Goal: Navigation & Orientation: Find specific page/section

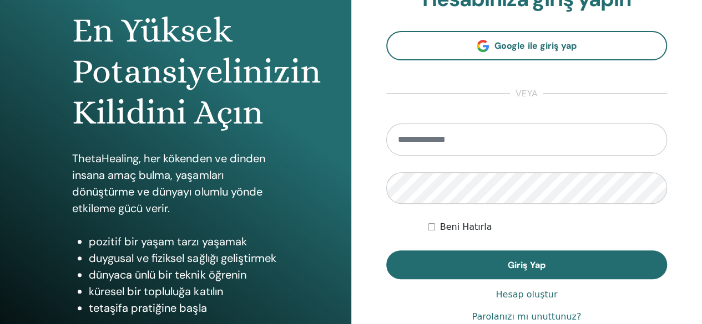
scroll to position [166, 0]
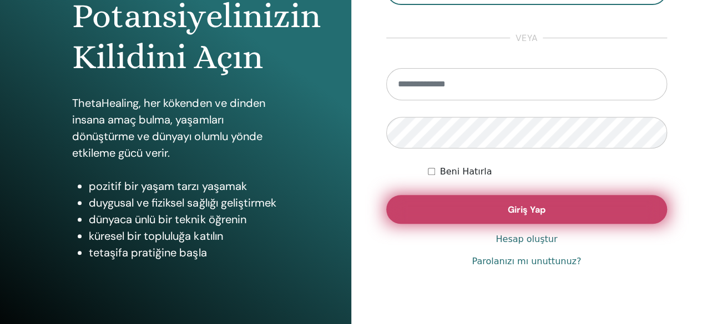
type input "**********"
click at [531, 206] on span "Giriş Yap" at bounding box center [526, 210] width 38 height 12
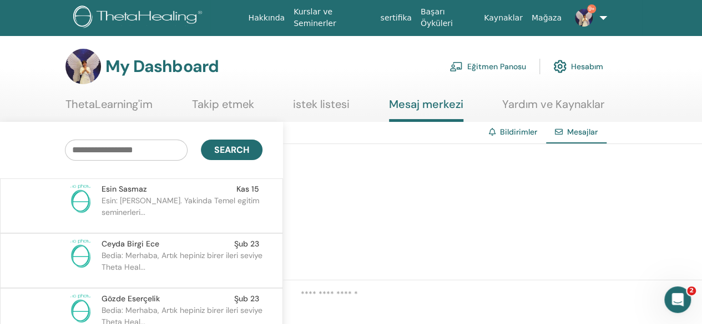
click at [148, 214] on p "Esin: Bedia hanim selamlar. Yakinda Temel egitim seminerleri..." at bounding box center [181, 211] width 161 height 33
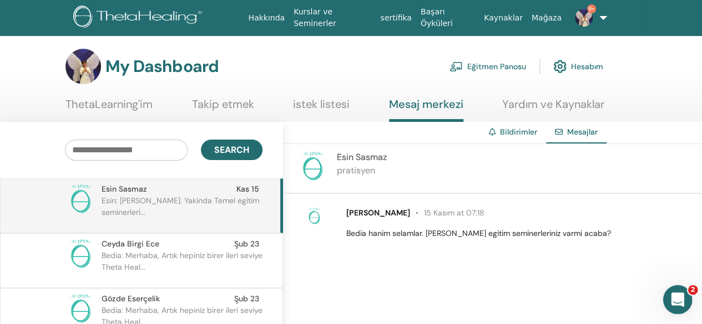
click at [686, 291] on div "Intercom Messenger uygulamasını aç" at bounding box center [675, 298] width 37 height 37
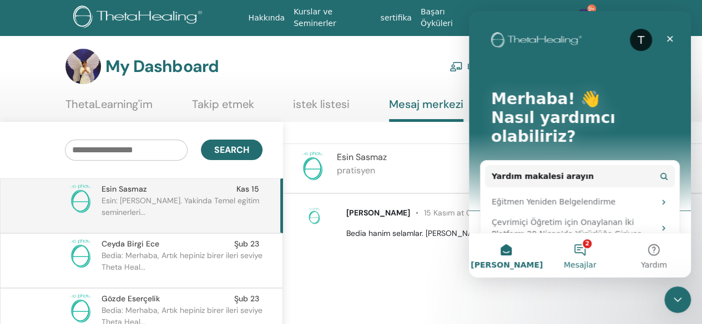
click at [580, 245] on button "2 Mesajlar" at bounding box center [579, 255] width 74 height 44
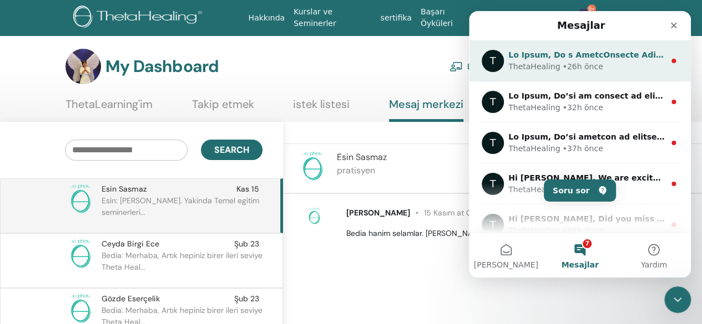
click at [563, 63] on div "• 26h önce" at bounding box center [582, 67] width 40 height 12
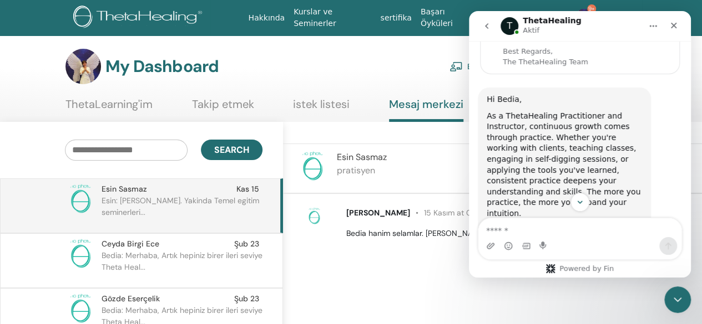
scroll to position [40, 0]
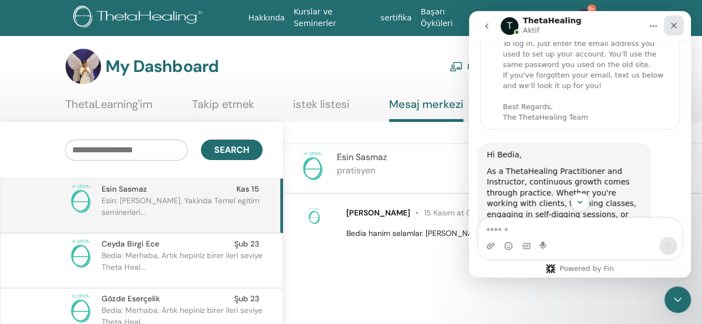
click at [676, 24] on icon "Kapat" at bounding box center [673, 25] width 9 height 9
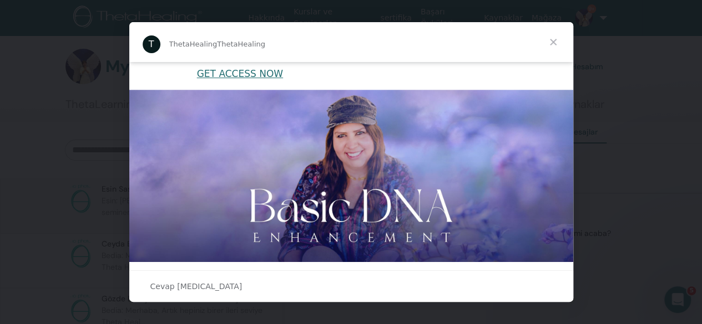
scroll to position [277, 0]
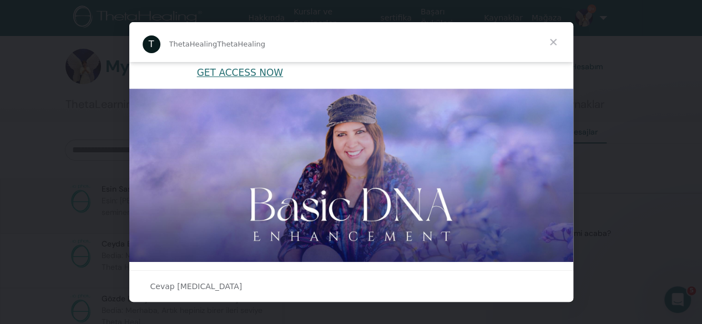
click at [553, 40] on span "Kapat" at bounding box center [553, 42] width 40 height 40
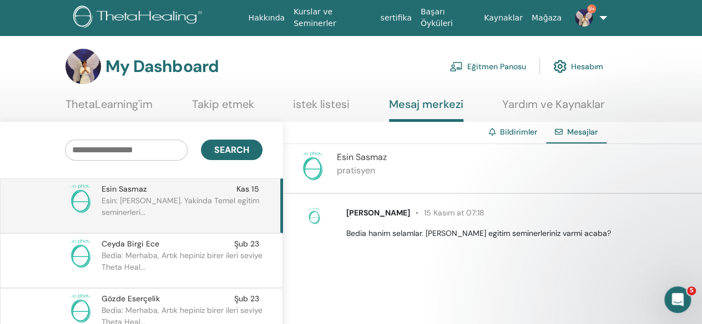
scroll to position [0, 0]
click at [499, 63] on link "Eğitmen Panosu" at bounding box center [487, 66] width 77 height 24
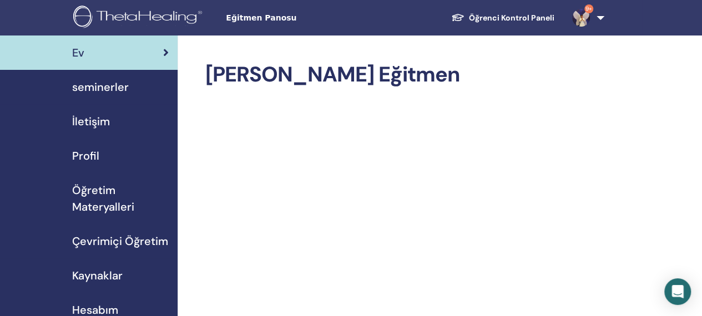
click at [116, 87] on span "seminerler" at bounding box center [100, 87] width 57 height 17
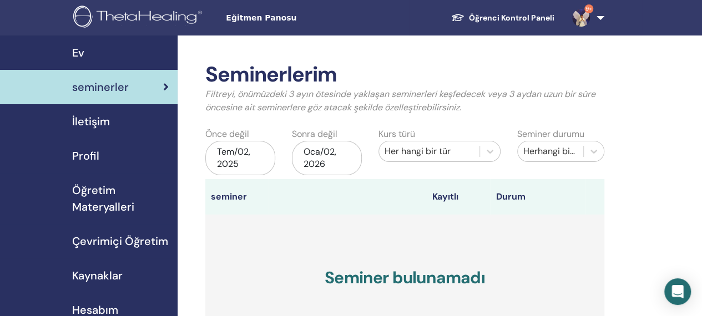
click at [536, 14] on link "Öğrenci Kontrol Paneli" at bounding box center [502, 18] width 121 height 21
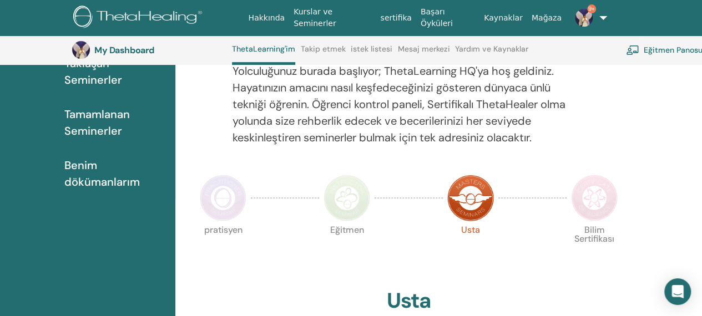
scroll to position [84, 0]
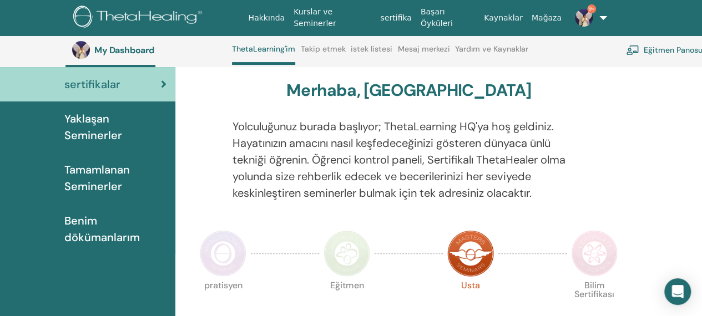
click at [87, 126] on span "Yaklaşan Seminerler" at bounding box center [115, 126] width 102 height 33
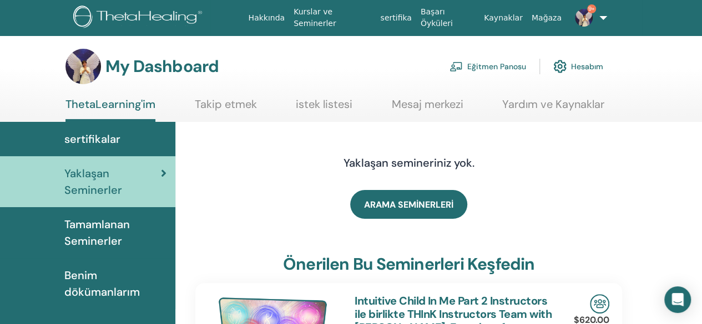
click at [600, 15] on link "9+" at bounding box center [587, 17] width 43 height 35
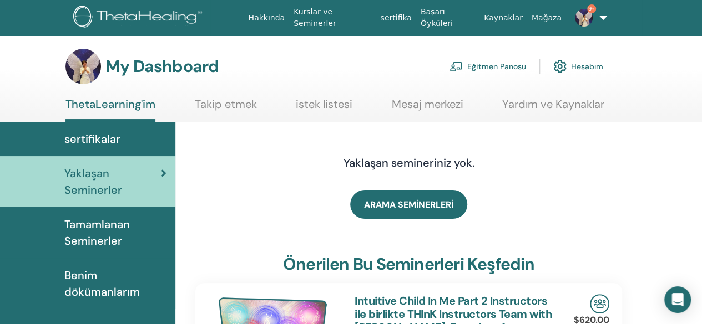
click at [586, 63] on link "Hesabım" at bounding box center [578, 66] width 50 height 24
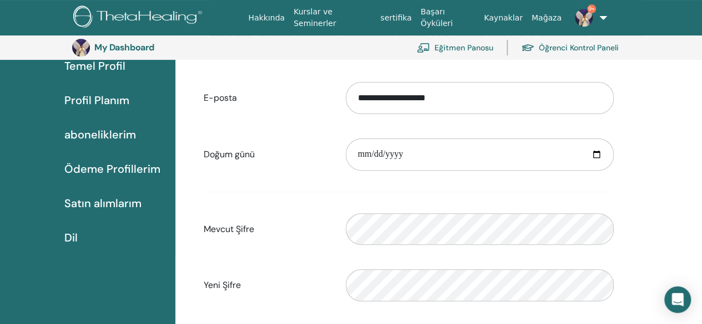
scroll to position [135, 0]
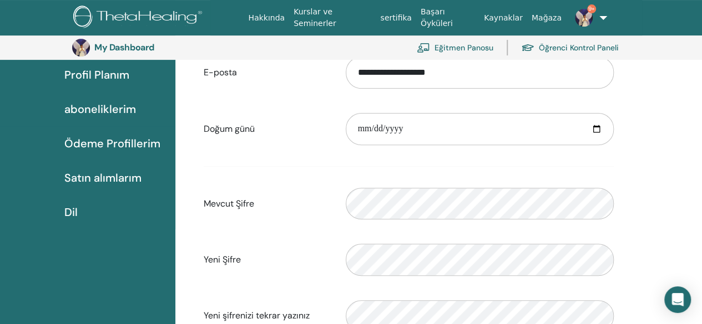
click at [115, 146] on span "Ödeme Profillerim" at bounding box center [112, 143] width 96 height 17
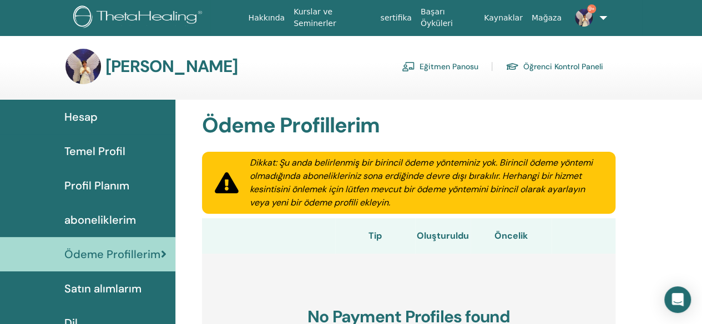
click at [85, 115] on span "Hesap" at bounding box center [80, 117] width 33 height 17
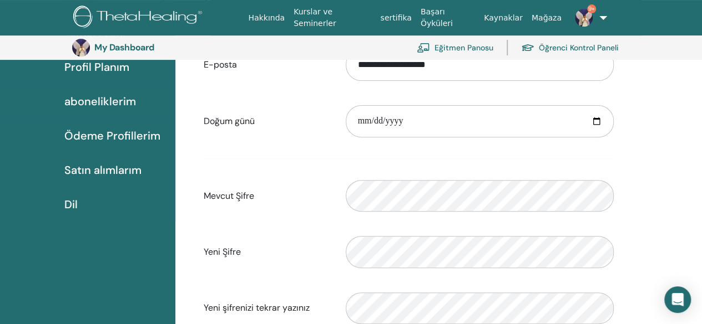
scroll to position [135, 0]
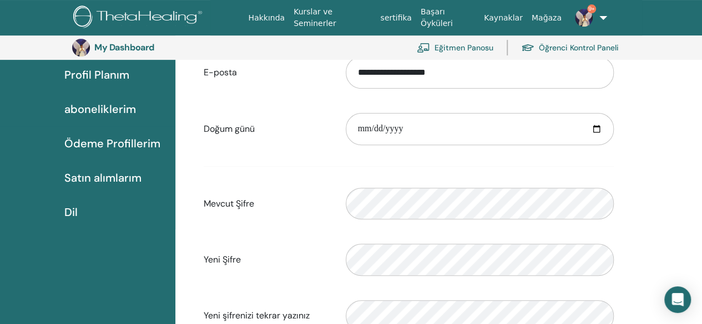
click at [103, 177] on span "Satın alımlarım" at bounding box center [102, 178] width 77 height 17
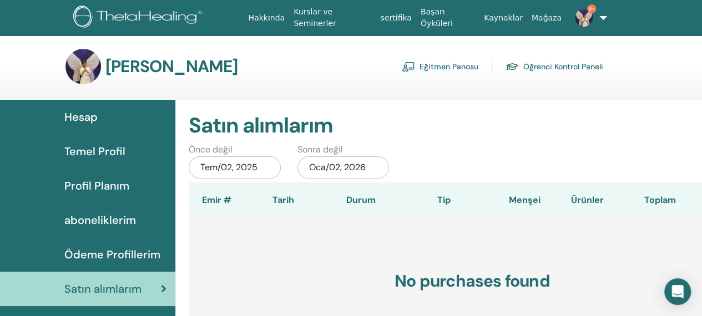
click at [363, 18] on link "Kurslar ve Seminerler" at bounding box center [332, 18] width 87 height 32
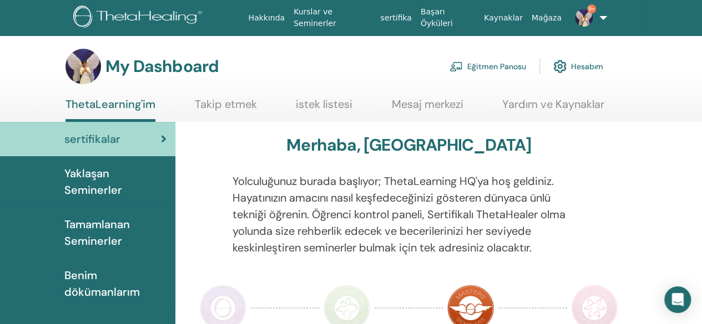
click at [92, 282] on span "Benim dökümanlarım" at bounding box center [115, 283] width 102 height 33
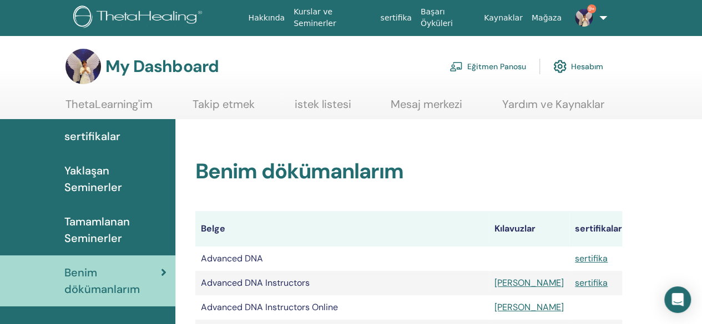
click at [95, 181] on span "Yaklaşan Seminerler" at bounding box center [115, 178] width 102 height 33
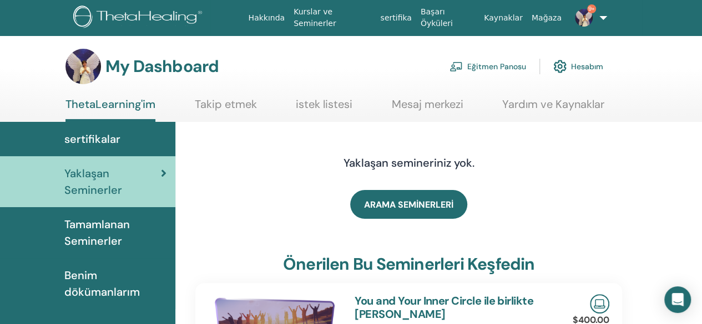
click at [495, 67] on link "Eğitmen Panosu" at bounding box center [487, 66] width 77 height 24
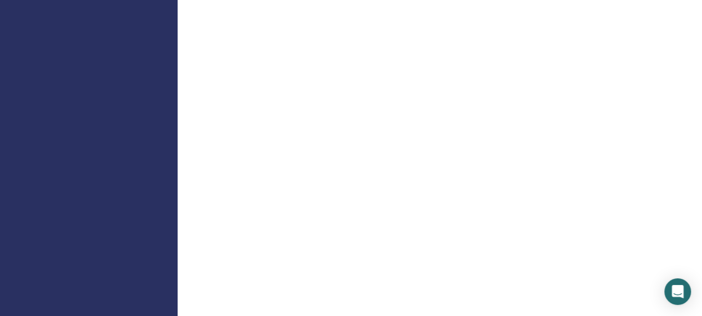
scroll to position [887, 0]
